Goal: Task Accomplishment & Management: Manage account settings

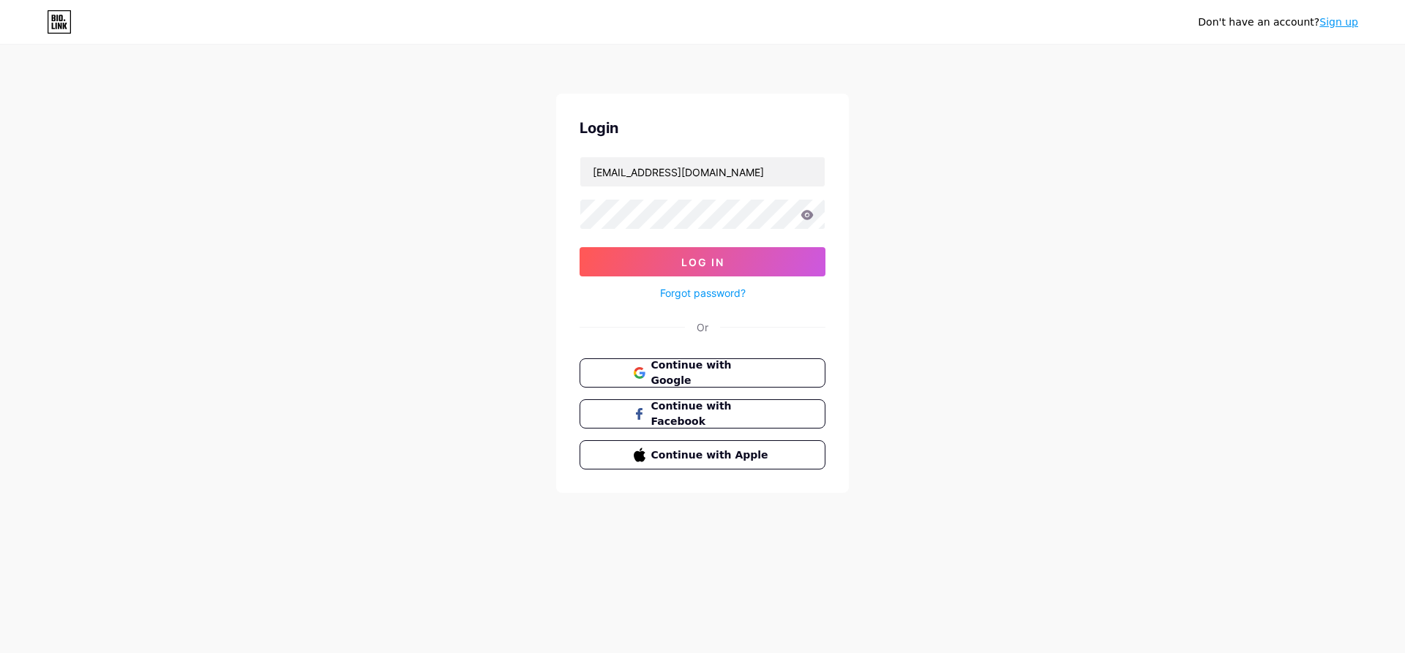
click at [811, 217] on icon at bounding box center [807, 215] width 12 height 10
click at [803, 219] on icon at bounding box center [806, 215] width 13 height 10
click at [716, 264] on span "Log In" at bounding box center [702, 262] width 43 height 12
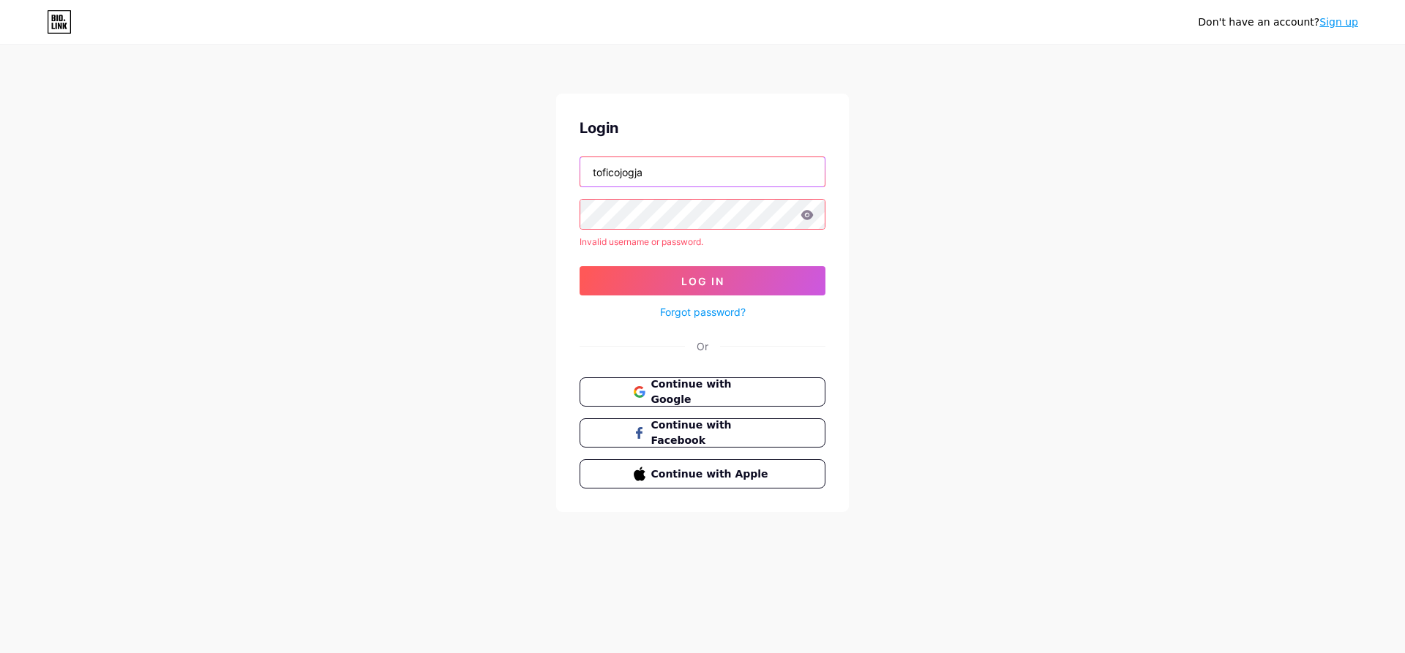
click at [689, 179] on input "toficojogja" at bounding box center [702, 171] width 244 height 29
type input "[EMAIL_ADDRESS][DOMAIN_NAME]"
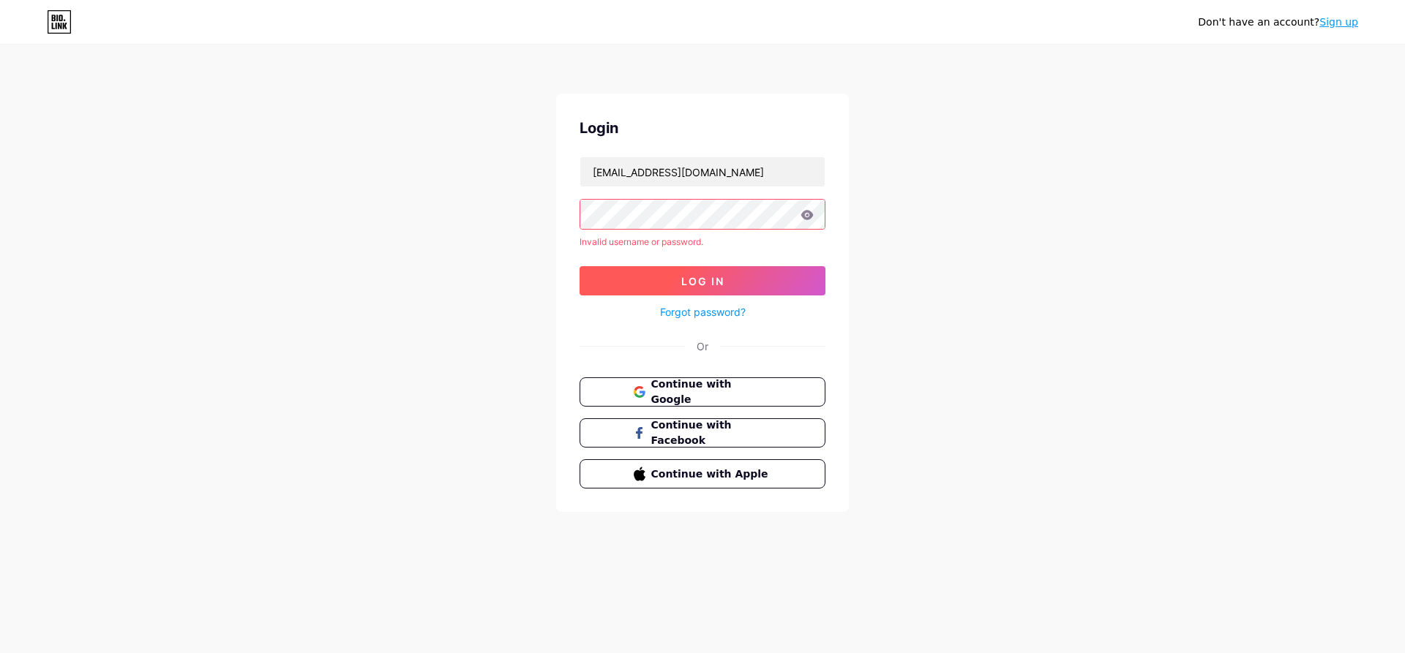
click at [700, 277] on span "Log In" at bounding box center [702, 281] width 43 height 12
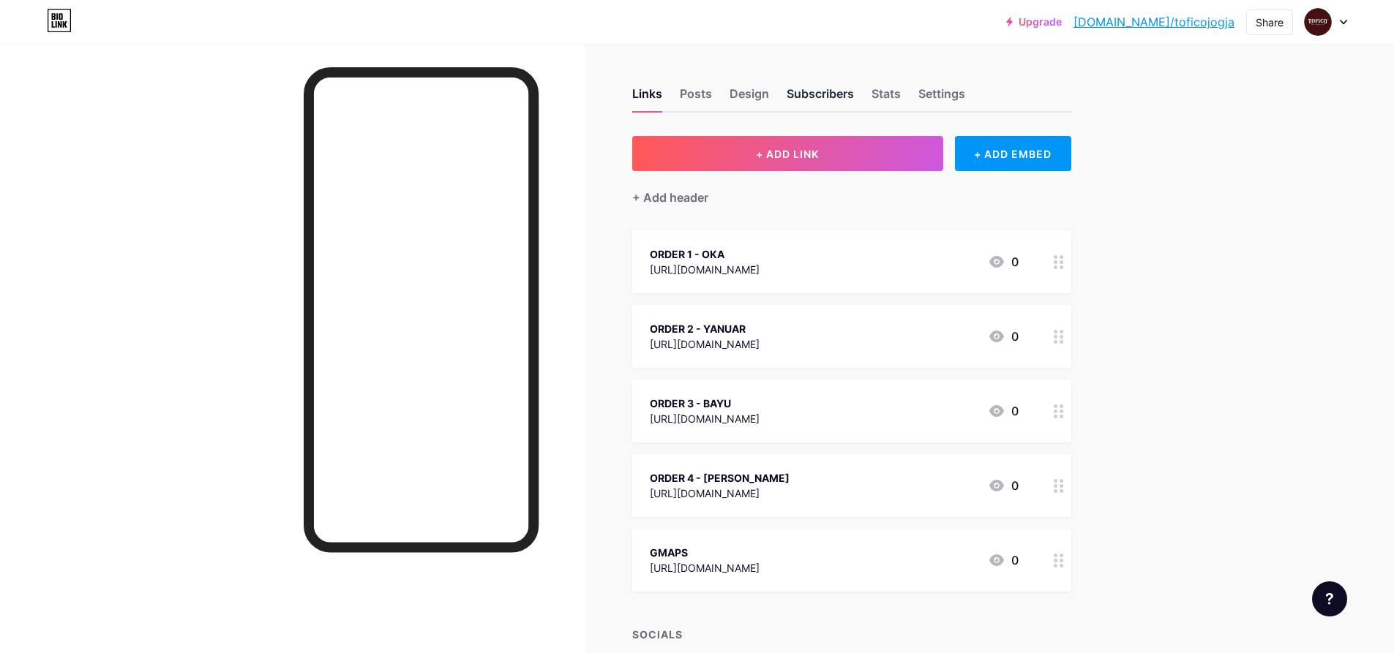
click at [816, 89] on div "Subscribers" at bounding box center [819, 98] width 67 height 26
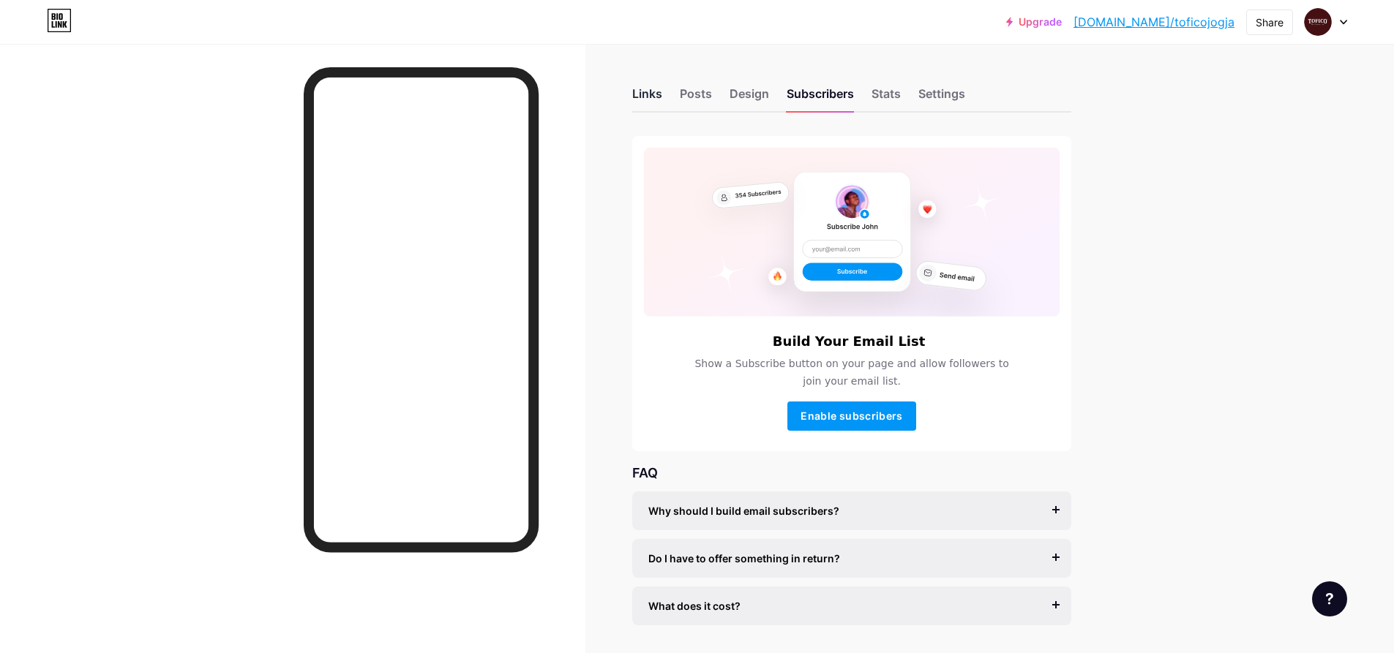
click at [661, 95] on div "Links" at bounding box center [647, 98] width 30 height 26
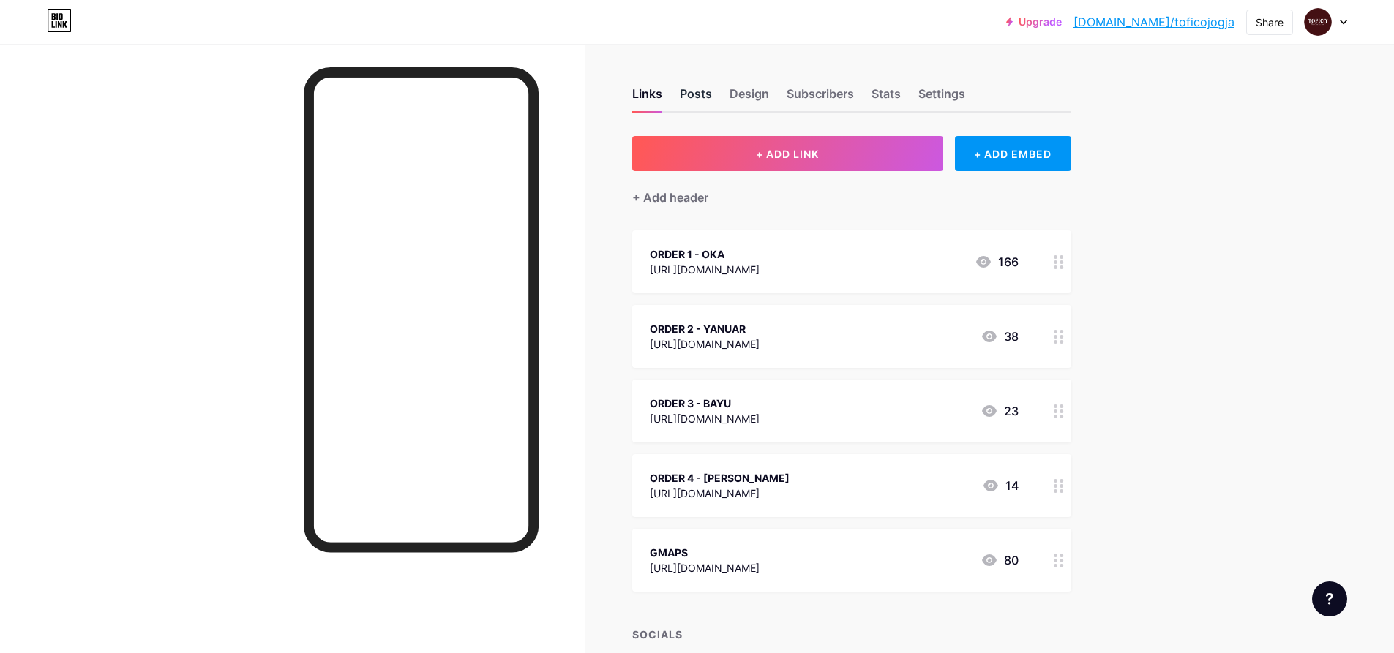
click at [704, 97] on div "Posts" at bounding box center [696, 98] width 32 height 26
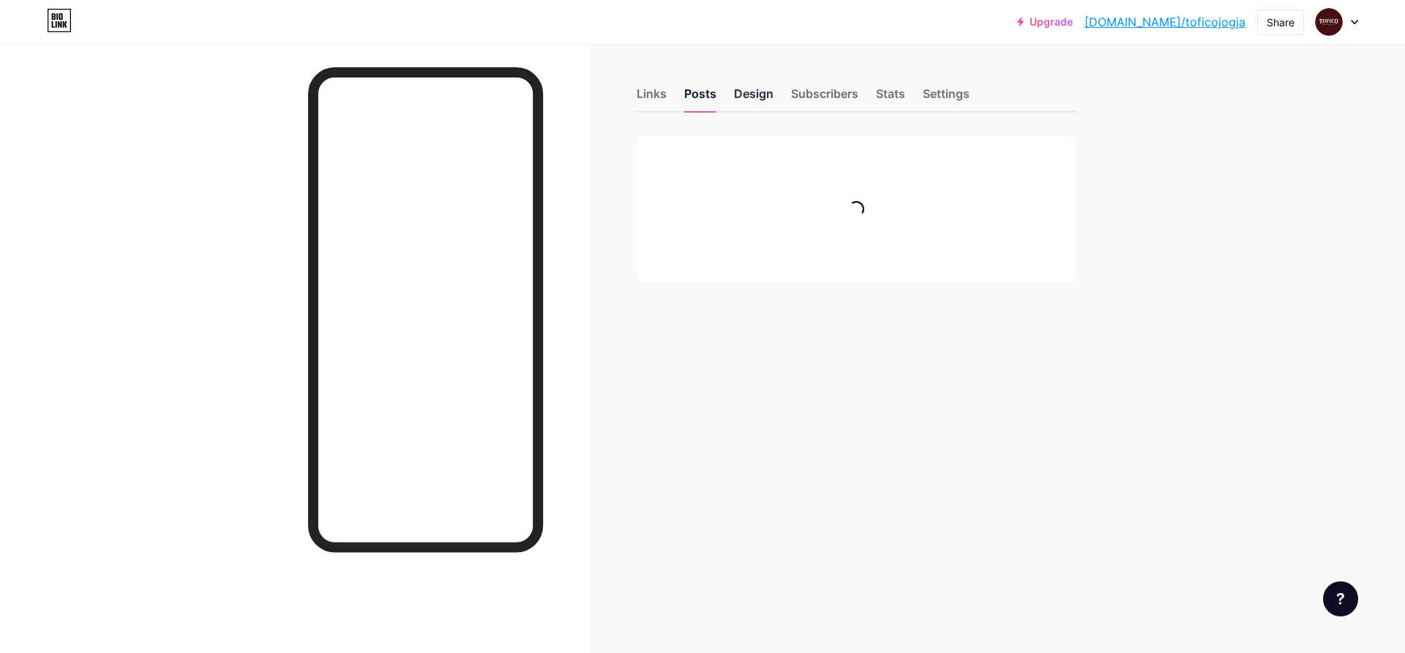
click at [759, 95] on div "Design" at bounding box center [754, 98] width 40 height 26
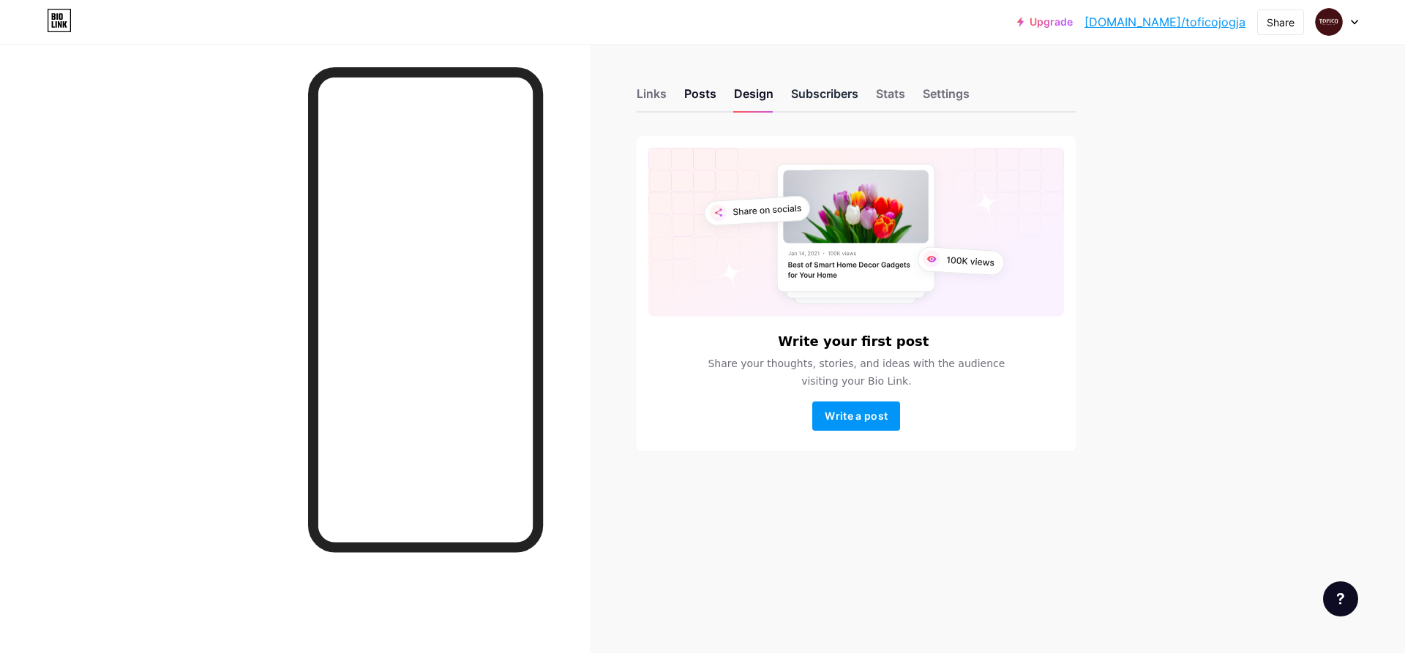
click at [820, 88] on div "Subscribers" at bounding box center [824, 98] width 67 height 26
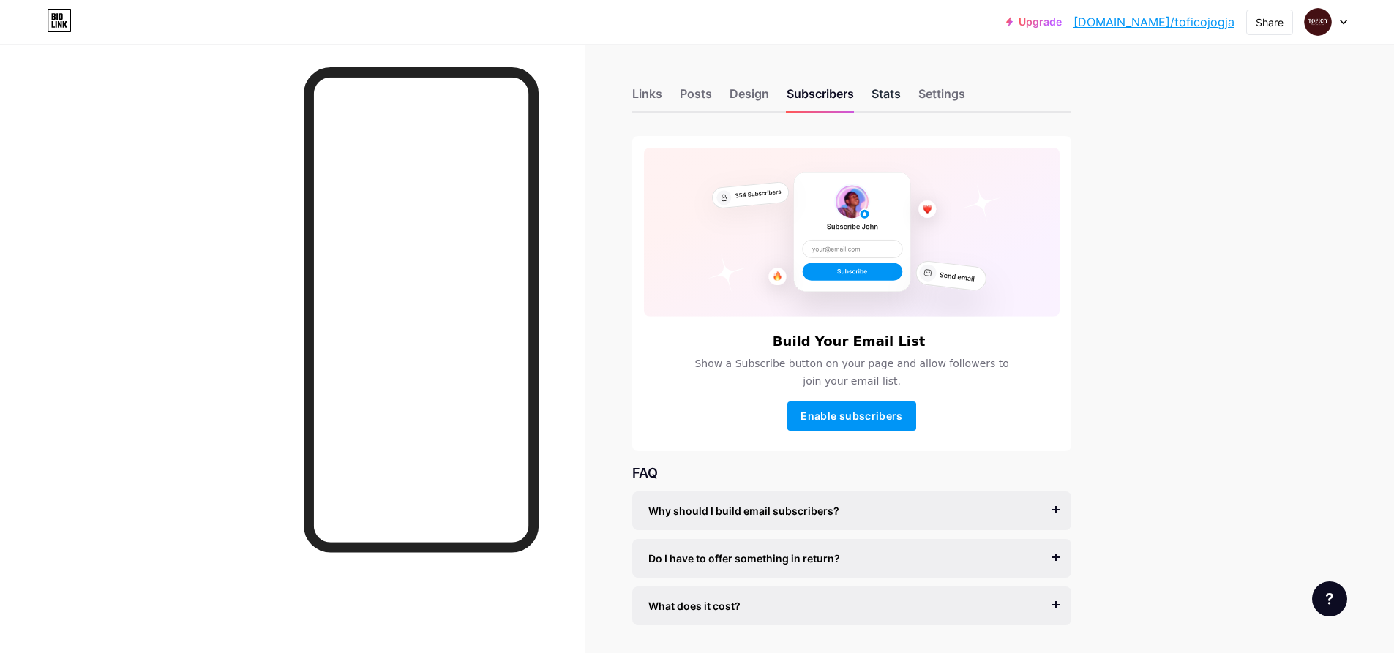
click at [901, 91] on div "Stats" at bounding box center [885, 98] width 29 height 26
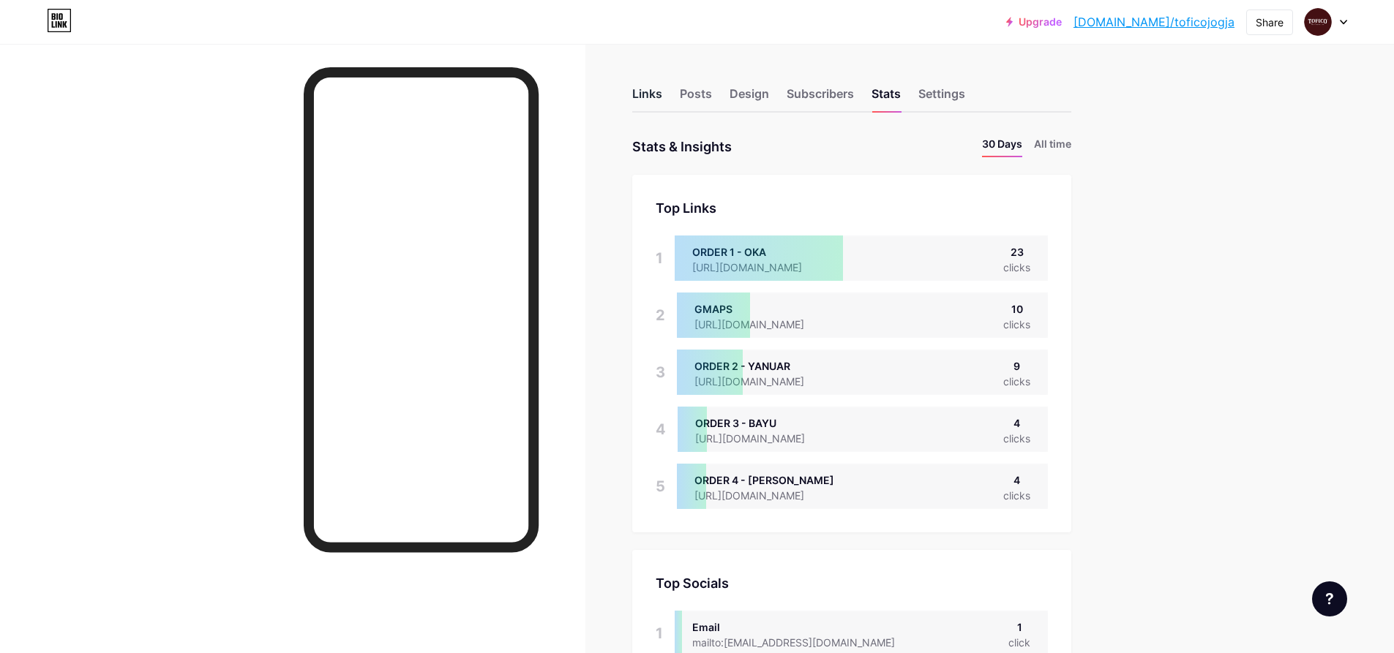
click at [646, 93] on div "Links" at bounding box center [647, 98] width 30 height 26
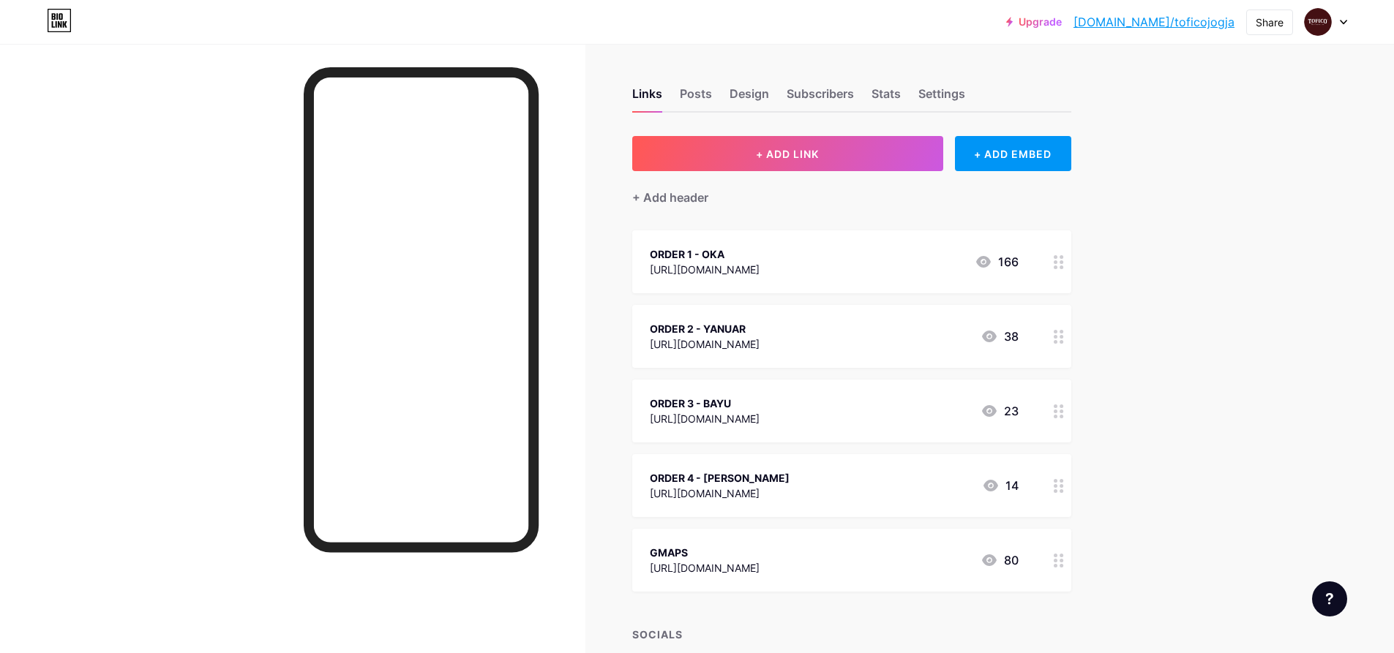
click at [1057, 260] on circle at bounding box center [1055, 262] width 4 height 4
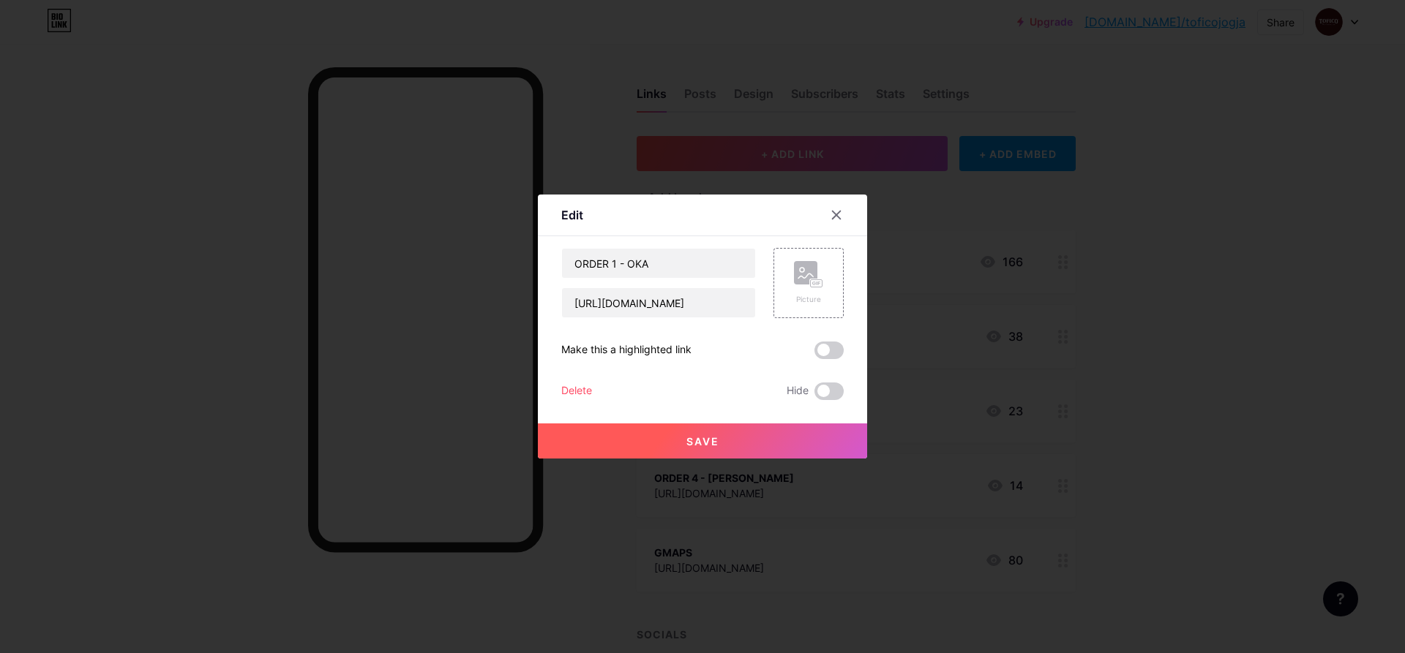
click at [572, 390] on div "Delete" at bounding box center [576, 392] width 31 height 18
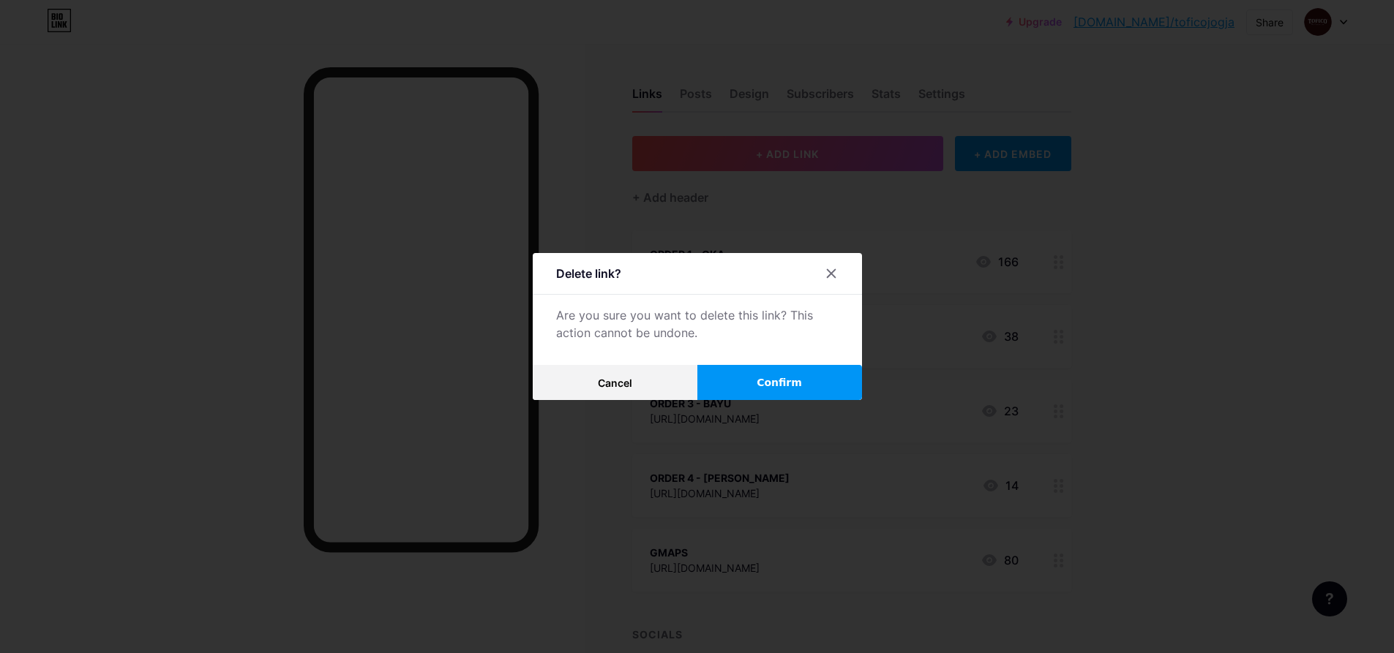
click at [745, 388] on button "Confirm" at bounding box center [779, 382] width 165 height 35
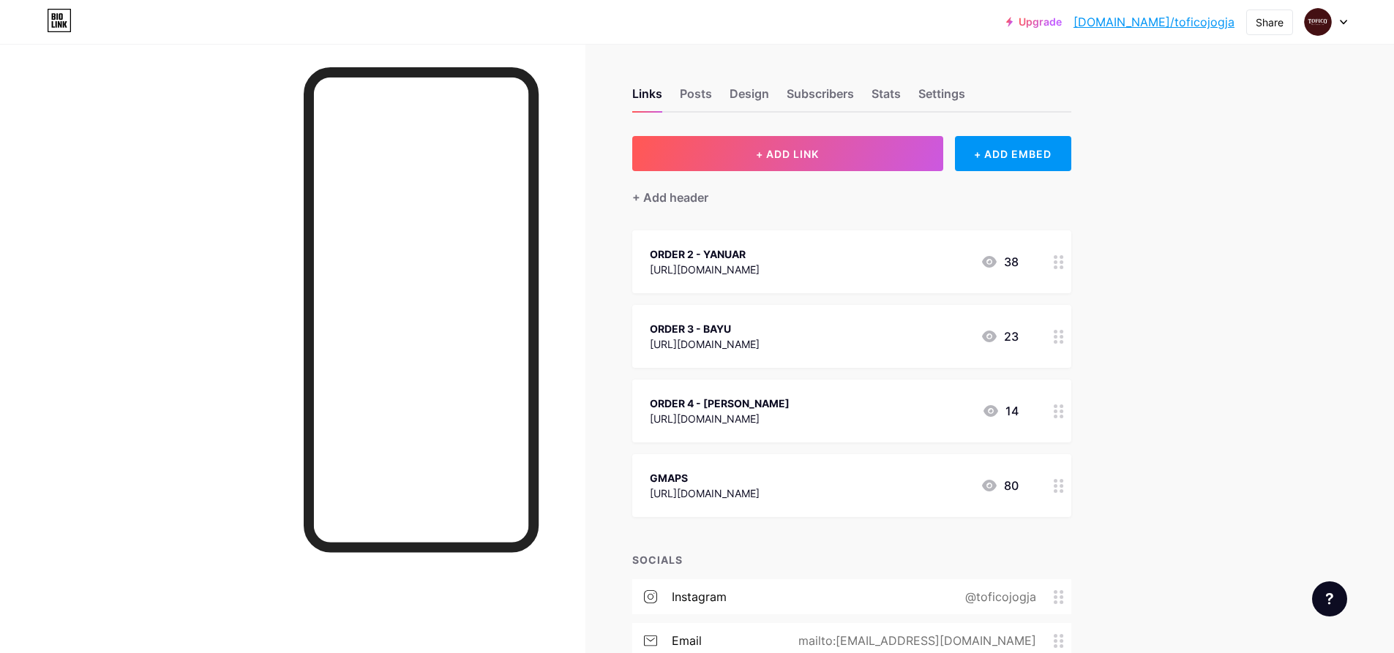
click at [699, 249] on div "ORDER 2 - YANUAR" at bounding box center [705, 254] width 110 height 15
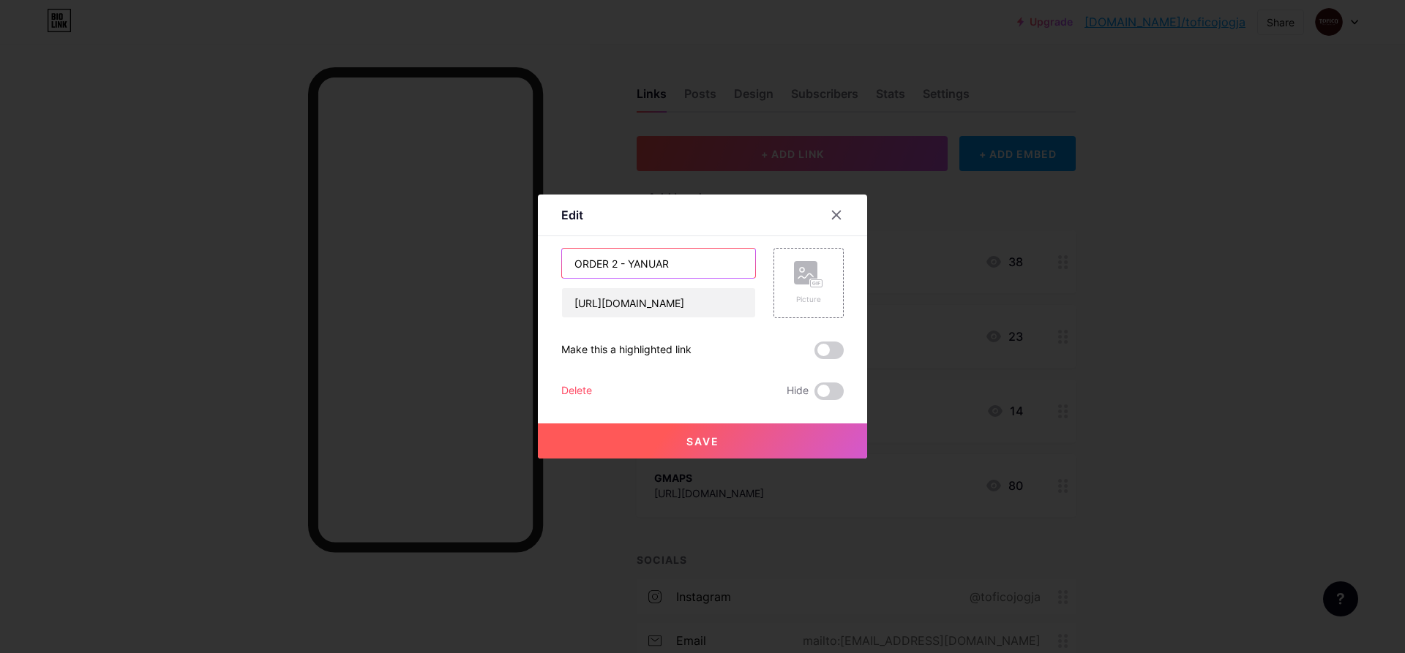
click at [616, 263] on input "ORDER 2 - YANUAR" at bounding box center [658, 263] width 193 height 29
type input "ORDER - YANUAR"
click at [700, 440] on span "Save" at bounding box center [702, 441] width 33 height 12
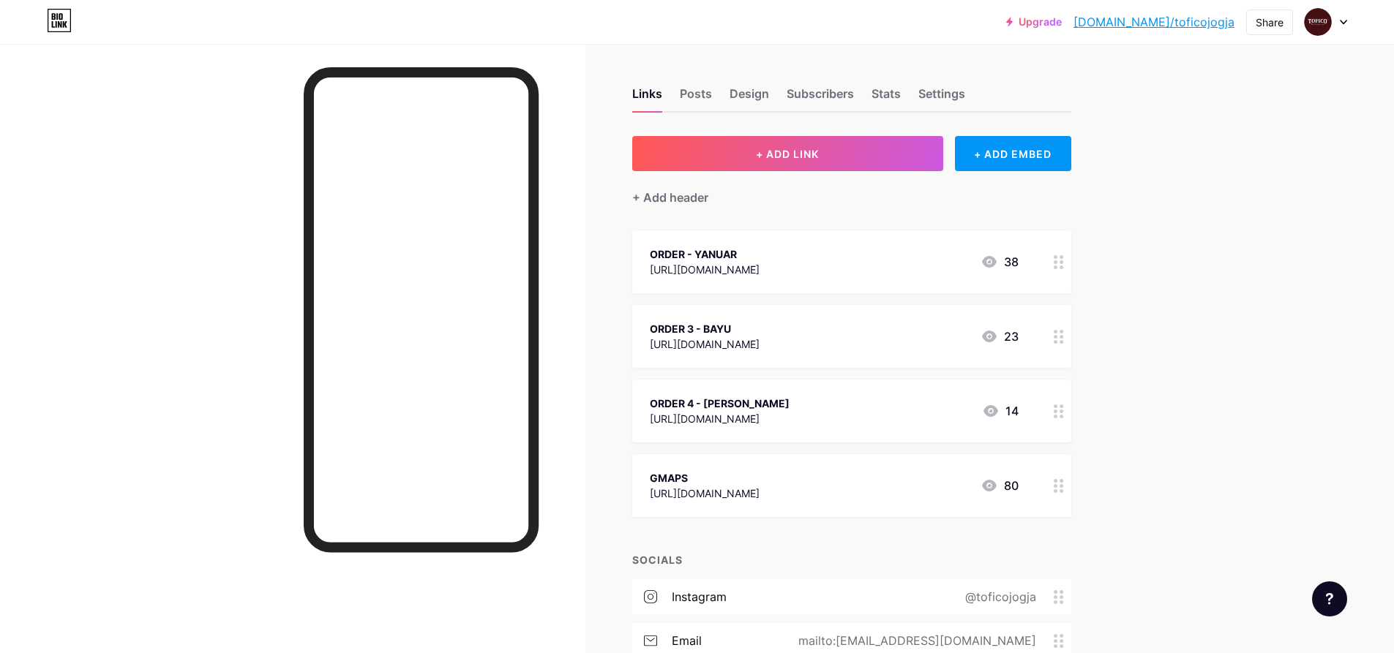
click at [699, 337] on div "[URL][DOMAIN_NAME]" at bounding box center [705, 344] width 110 height 15
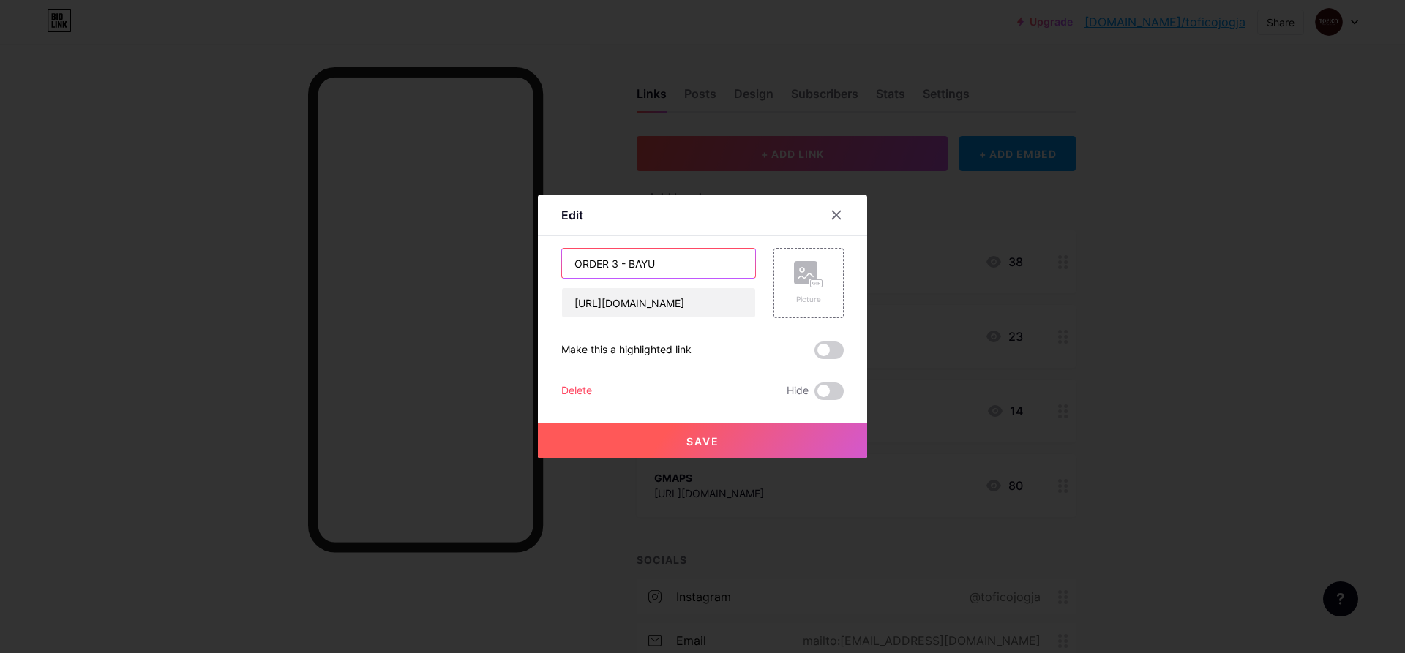
click at [617, 263] on input "ORDER 3 - BAYU" at bounding box center [658, 263] width 193 height 29
type input "ORDER - BAYU"
click at [705, 448] on button "Save" at bounding box center [702, 441] width 329 height 35
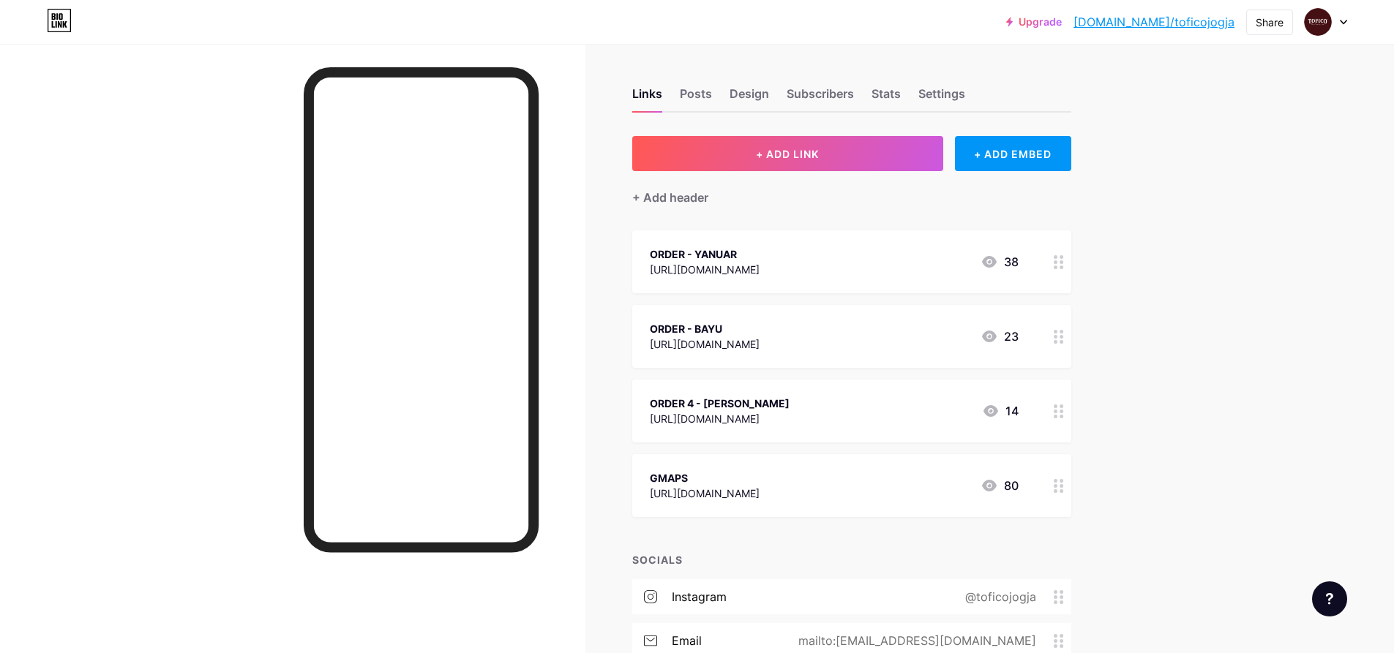
click at [717, 413] on div "[URL][DOMAIN_NAME]" at bounding box center [720, 418] width 140 height 15
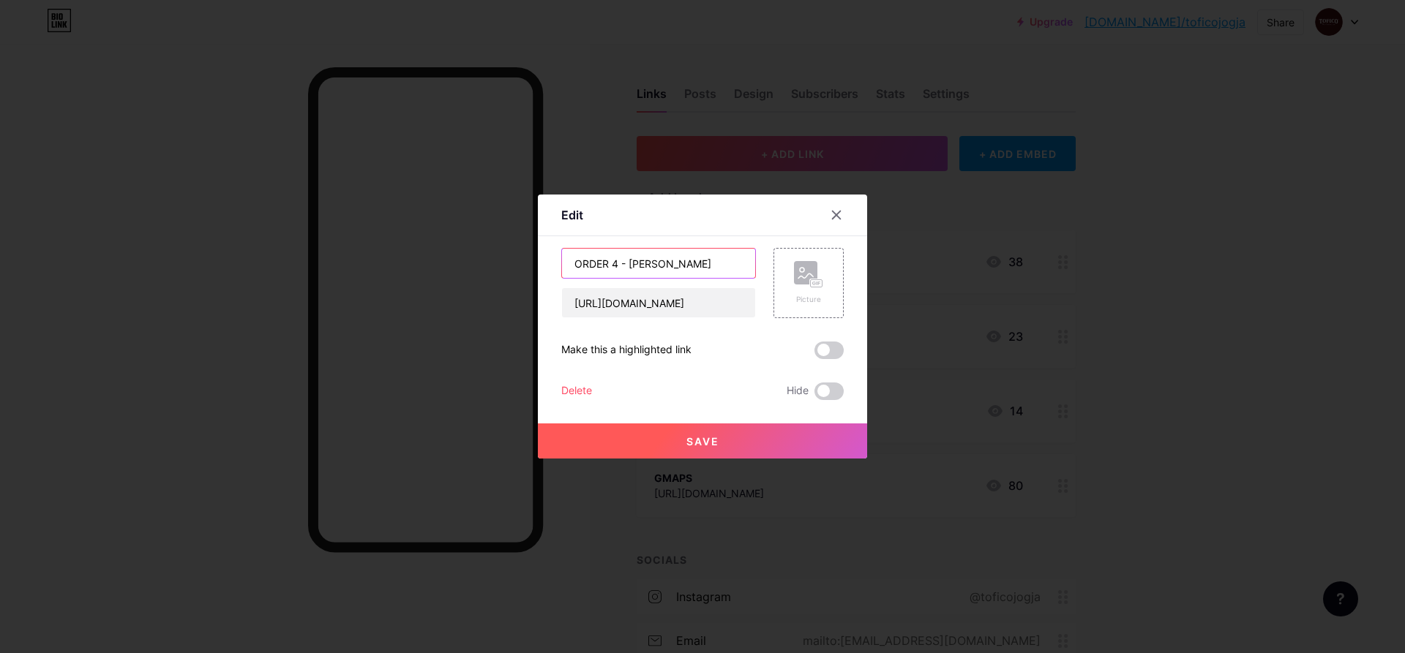
click at [614, 258] on input "ORDER 4 - [PERSON_NAME]" at bounding box center [658, 263] width 193 height 29
click at [617, 260] on input "ORDER 4 - [PERSON_NAME]" at bounding box center [658, 263] width 193 height 29
type input "ORDER - [PERSON_NAME]"
click at [617, 444] on button "Save" at bounding box center [702, 441] width 329 height 35
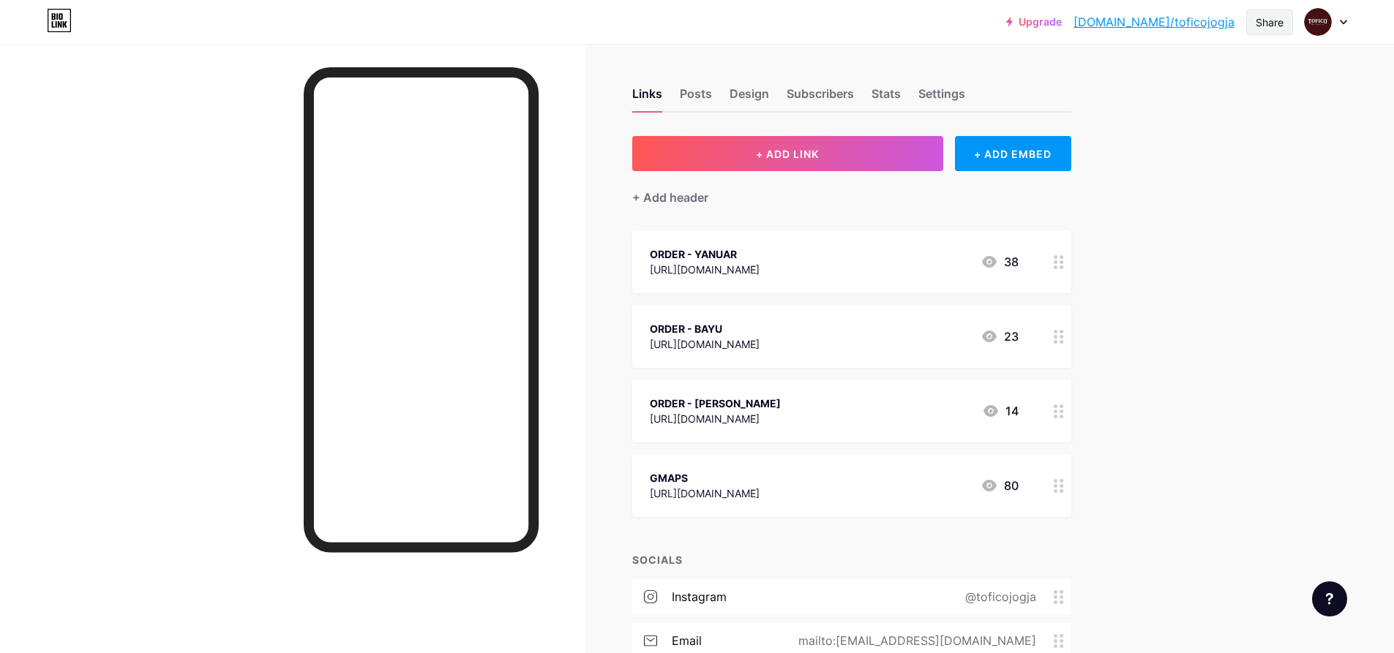
click at [1280, 23] on div "Share" at bounding box center [1269, 22] width 28 height 15
click at [1135, 73] on div "Copy link" at bounding box center [1148, 76] width 54 height 18
